Goal: Task Accomplishment & Management: Manage account settings

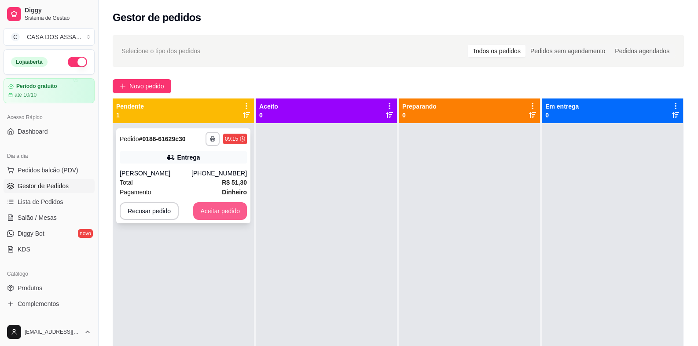
click at [216, 210] on button "Aceitar pedido" at bounding box center [220, 211] width 54 height 18
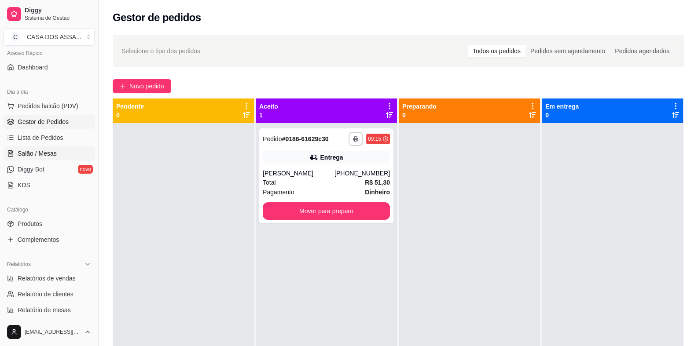
scroll to position [132, 0]
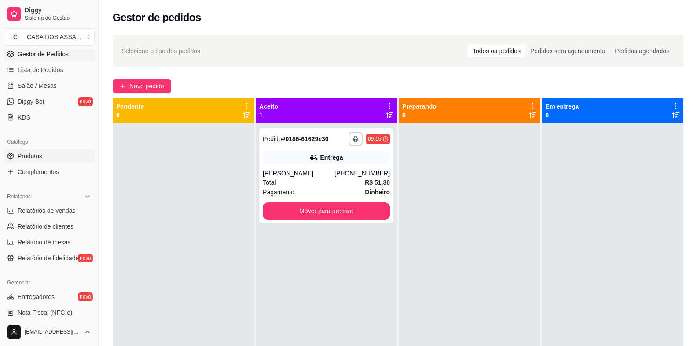
click at [40, 157] on span "Produtos" at bounding box center [30, 156] width 25 height 9
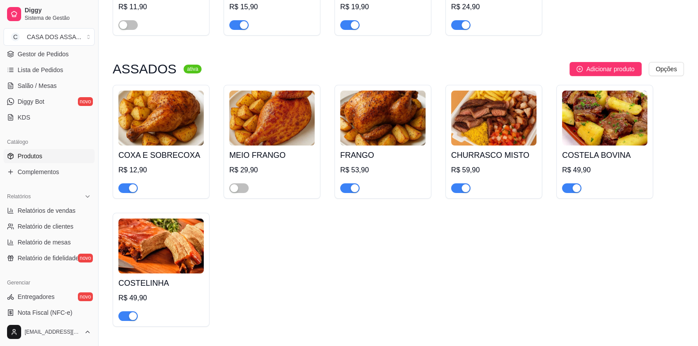
scroll to position [219, 0]
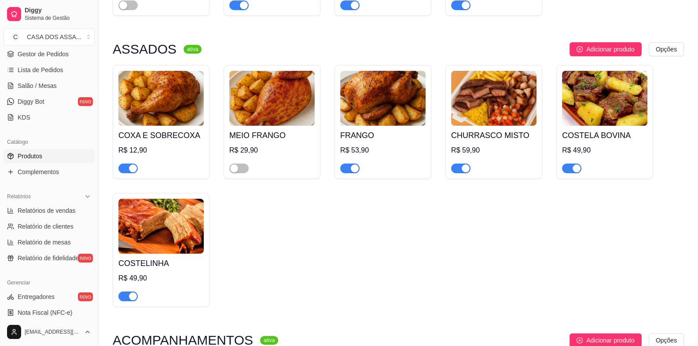
click at [567, 170] on span "button" at bounding box center [571, 169] width 19 height 10
click at [128, 298] on span "button" at bounding box center [127, 297] width 19 height 10
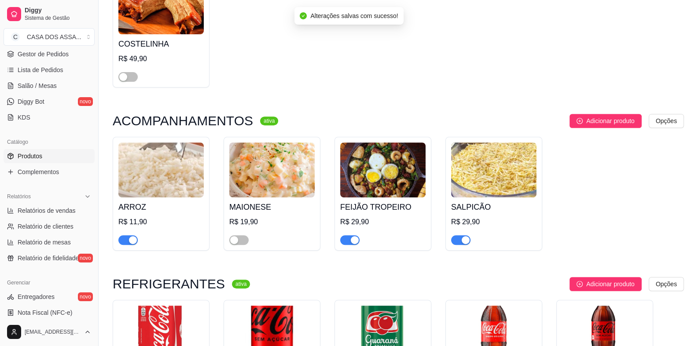
scroll to position [439, 0]
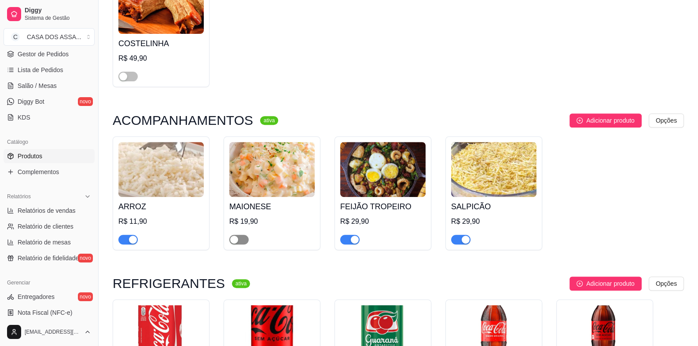
click at [242, 239] on span "button" at bounding box center [238, 240] width 19 height 10
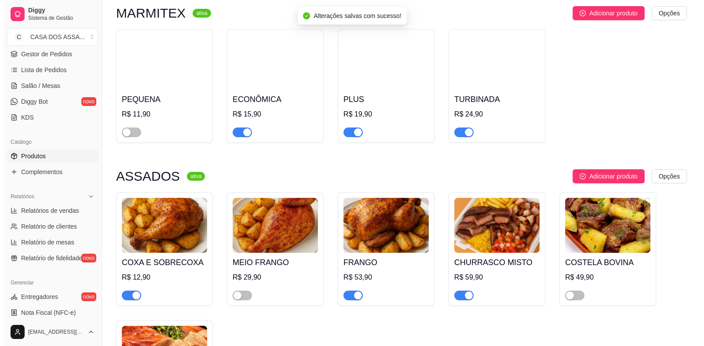
scroll to position [0, 0]
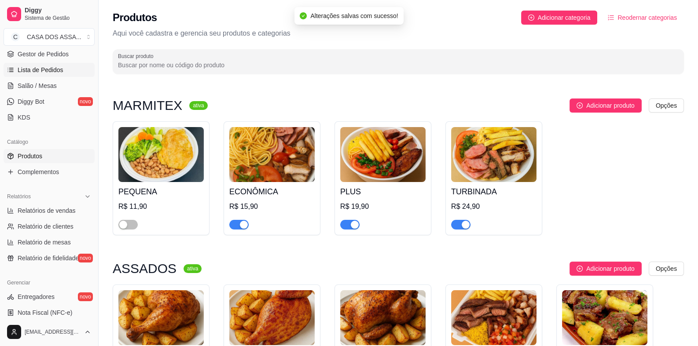
click at [37, 71] on span "Lista de Pedidos" at bounding box center [41, 70] width 46 height 9
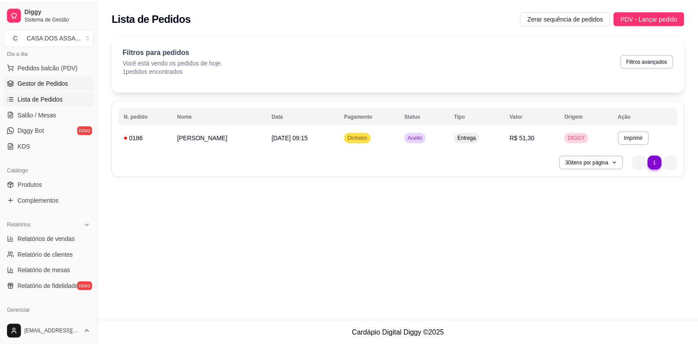
scroll to position [88, 0]
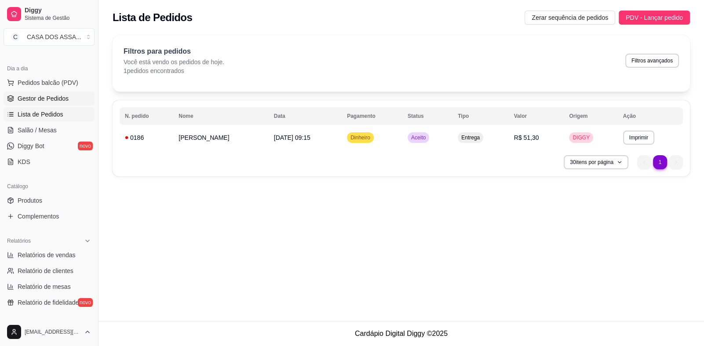
click at [55, 95] on span "Gestor de Pedidos" at bounding box center [43, 98] width 51 height 9
